Goal: Information Seeking & Learning: Find specific fact

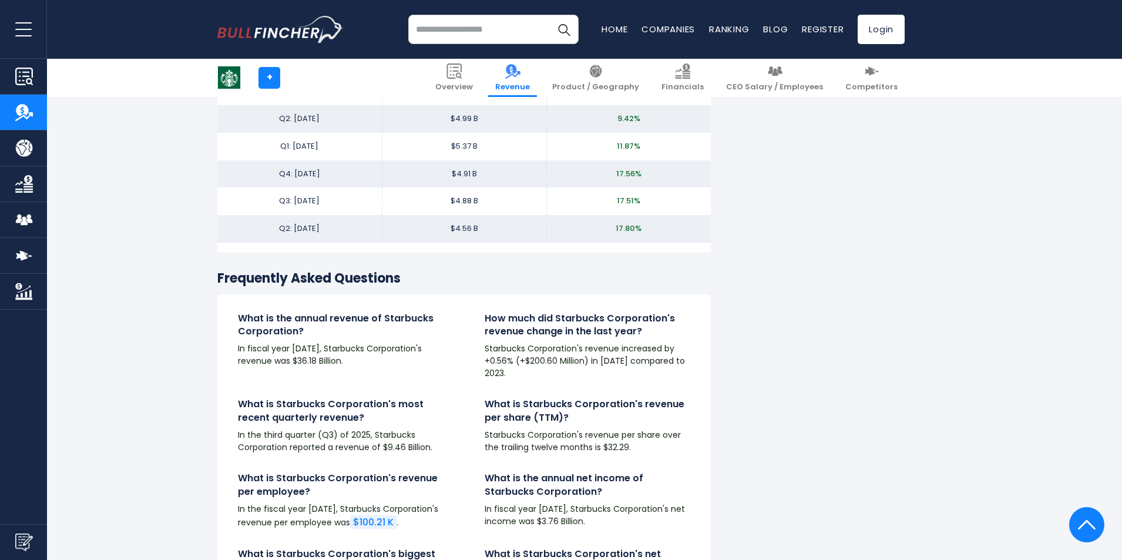
scroll to position [2703, 0]
